Goal: Task Accomplishment & Management: Manage account settings

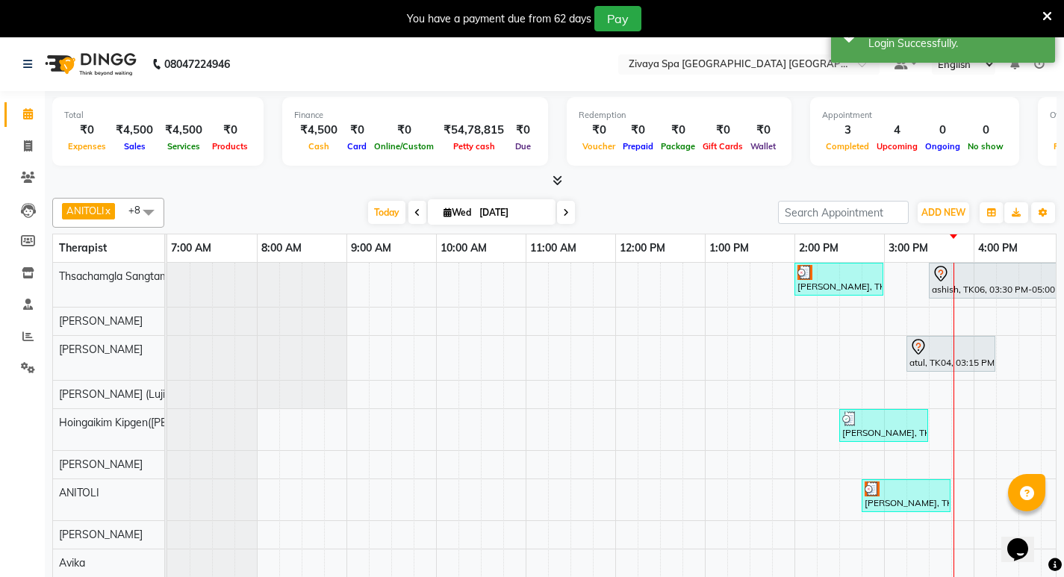
scroll to position [37, 0]
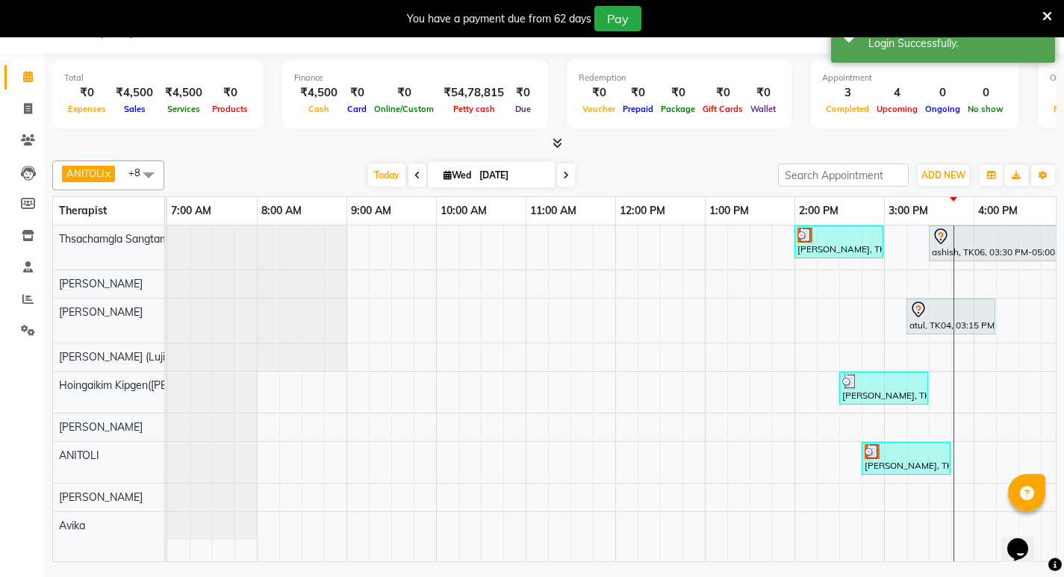
click at [556, 140] on icon at bounding box center [558, 142] width 10 height 11
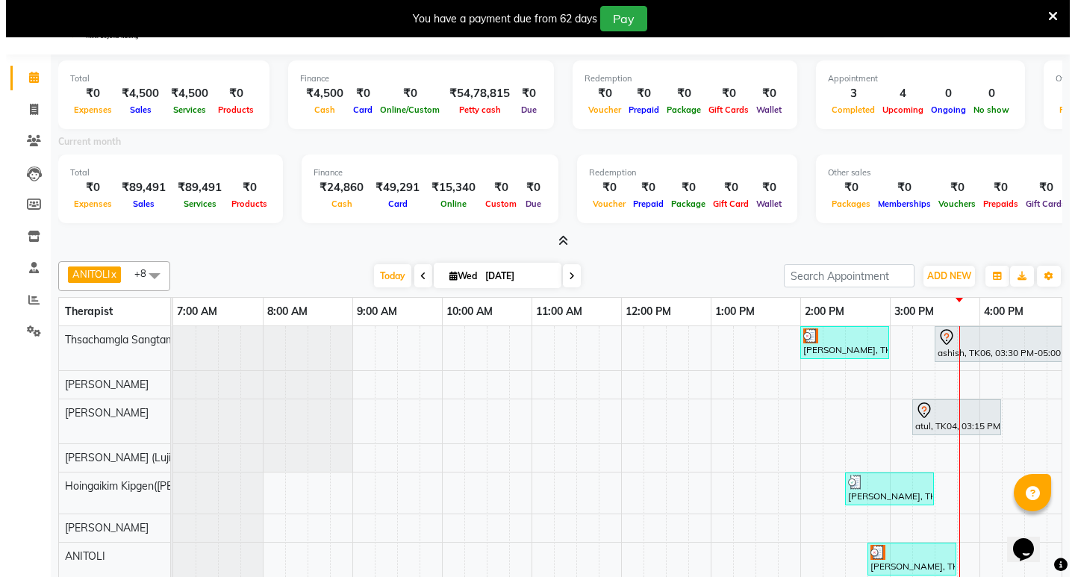
scroll to position [0, 0]
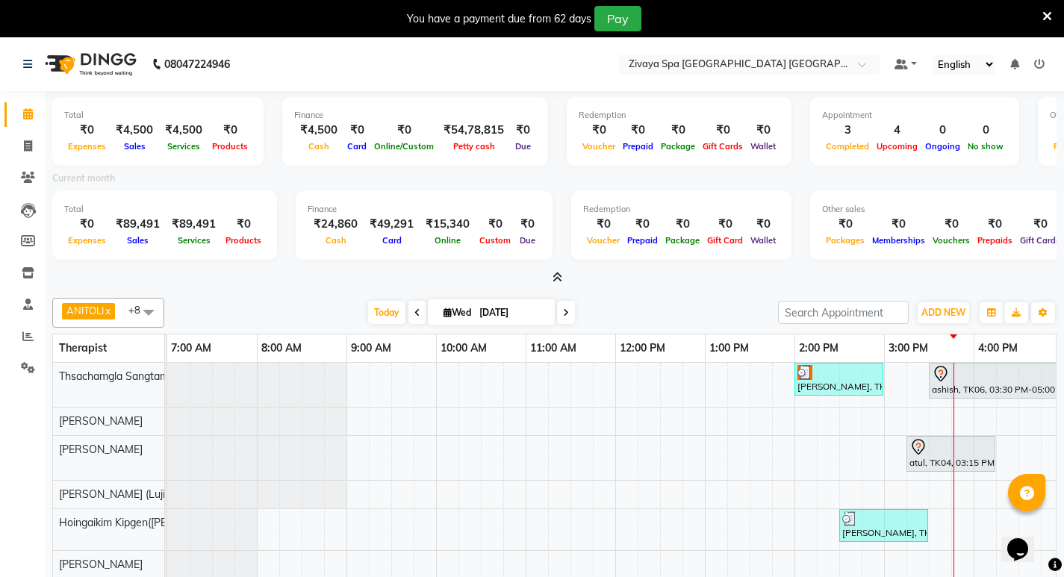
click at [1039, 63] on icon at bounding box center [1039, 64] width 10 height 10
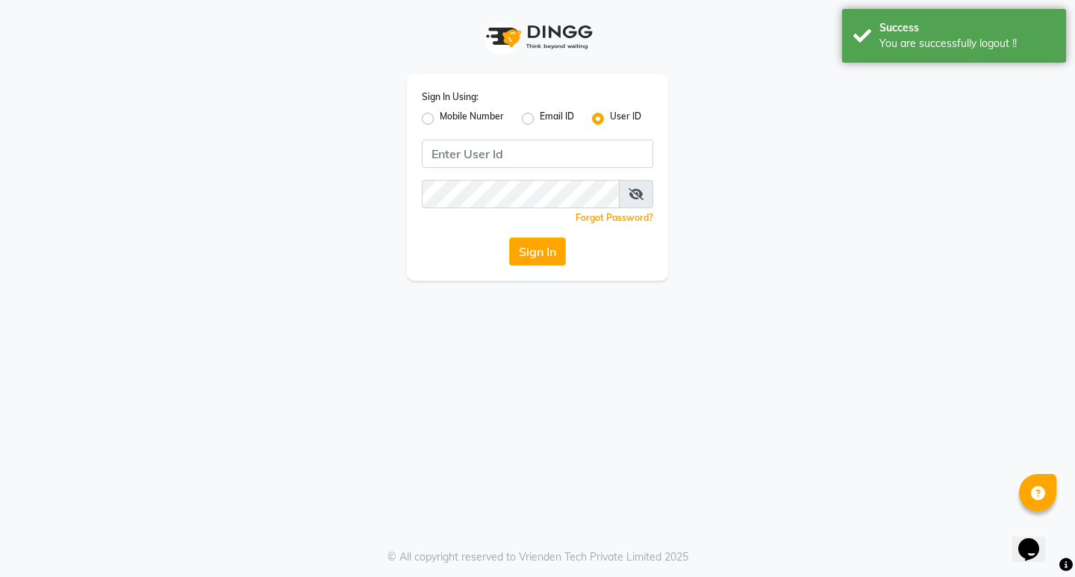
click at [440, 115] on label "Mobile Number" at bounding box center [472, 119] width 64 height 18
click at [440, 115] on input "Mobile Number" at bounding box center [445, 115] width 10 height 10
radio input "true"
radio input "false"
click at [511, 152] on input "Username" at bounding box center [562, 154] width 181 height 28
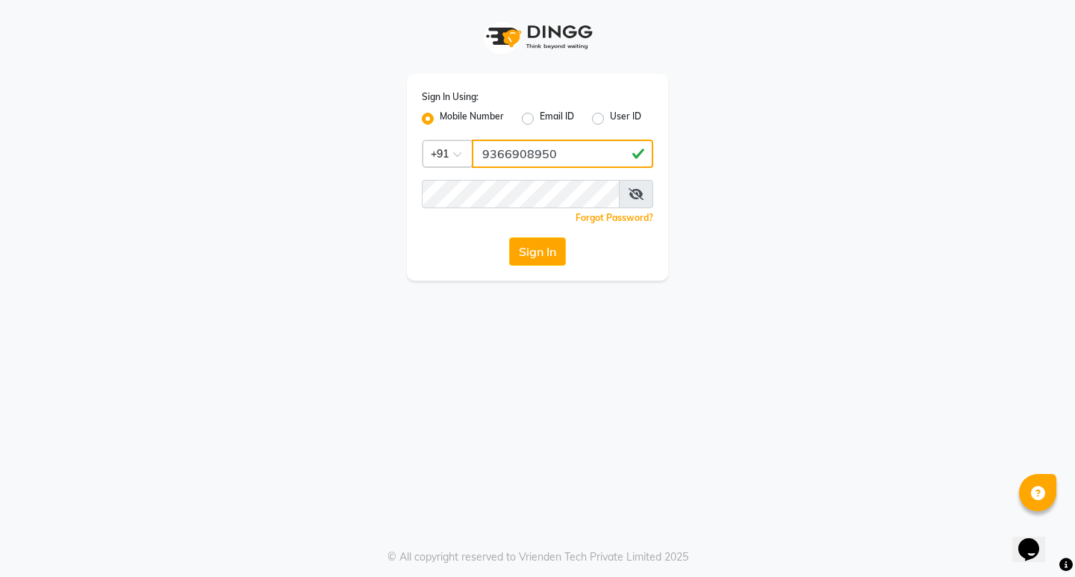
drag, startPoint x: 567, startPoint y: 155, endPoint x: 466, endPoint y: 154, distance: 101.6
click at [466, 154] on div "Country Code × [PHONE_NUMBER]" at bounding box center [537, 154] width 231 height 28
type input "9366908950"
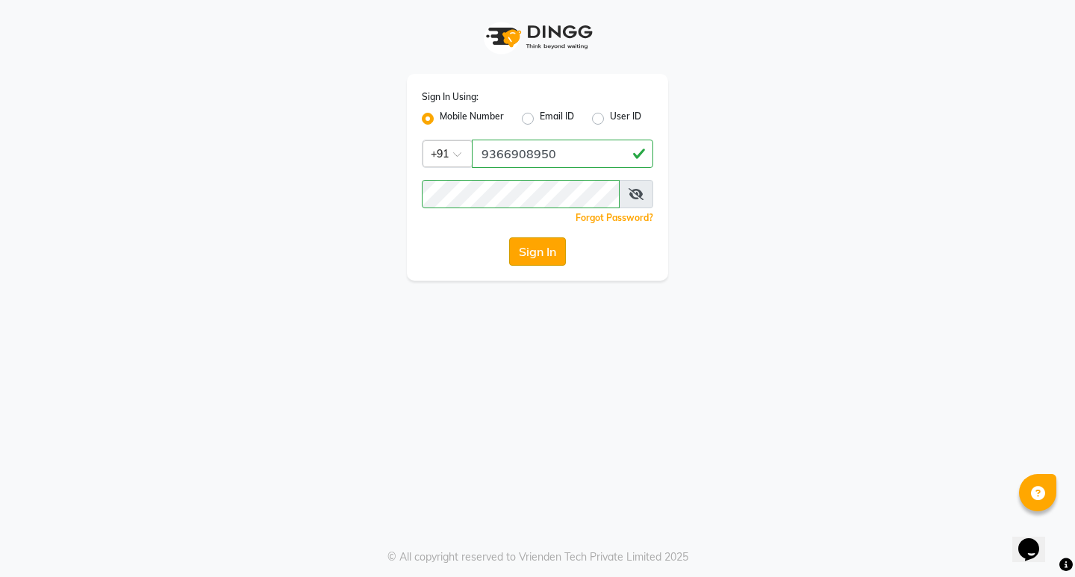
click at [546, 249] on button "Sign In" at bounding box center [537, 251] width 57 height 28
